Goal: Information Seeking & Learning: Learn about a topic

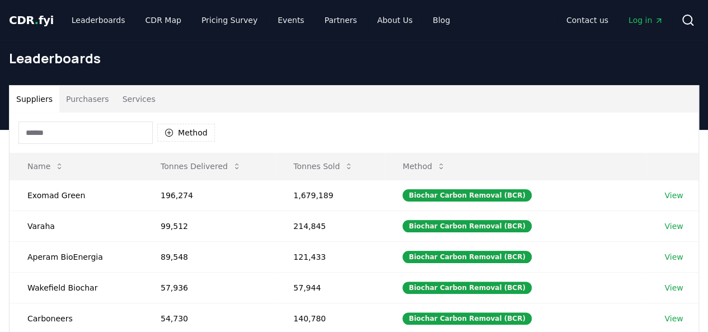
click at [47, 137] on input at bounding box center [85, 132] width 134 height 22
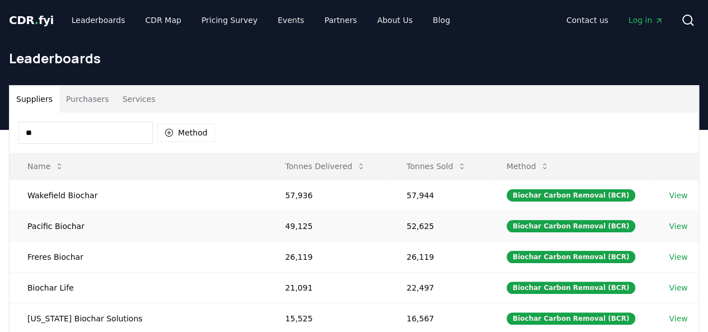
type input "*"
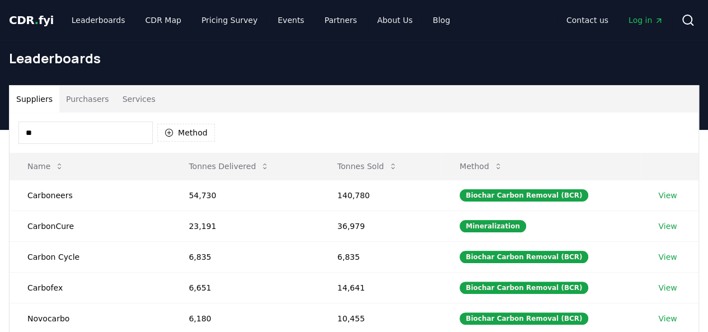
type input "*"
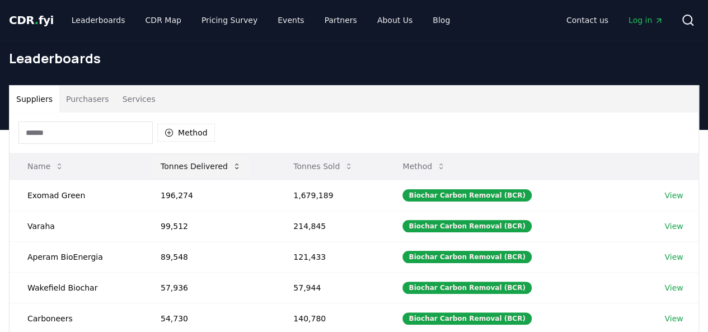
click at [204, 165] on button "Tonnes Delivered" at bounding box center [201, 166] width 99 height 22
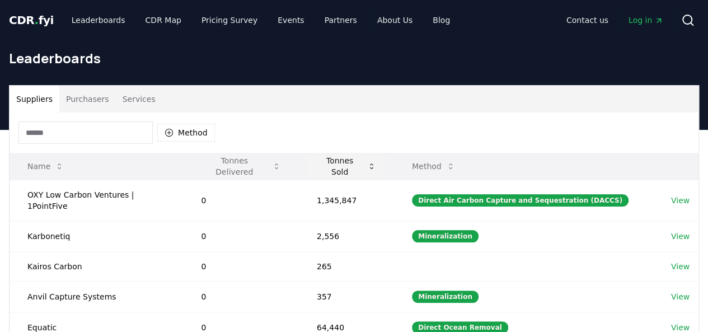
click at [346, 166] on button "Tonnes Sold" at bounding box center [346, 166] width 77 height 22
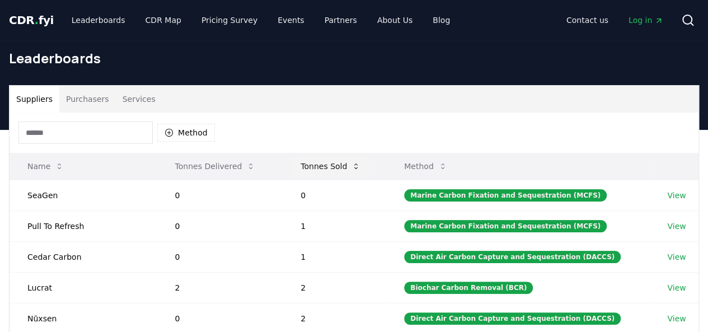
click at [346, 166] on button "Tonnes Sold" at bounding box center [331, 166] width 78 height 22
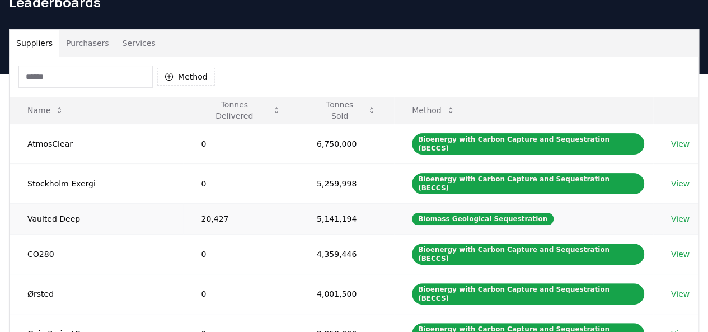
scroll to position [112, 0]
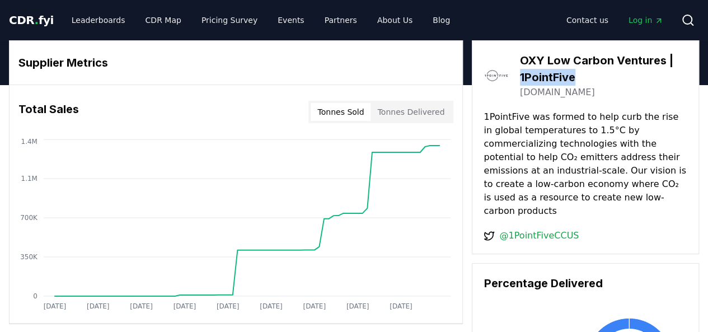
drag, startPoint x: 521, startPoint y: 74, endPoint x: 573, endPoint y: 72, distance: 52.1
click at [573, 72] on h3 "OXY Low Carbon Ventures | 1PointFive" at bounding box center [603, 69] width 167 height 34
copy h3 "1PointFive"
